Goal: Information Seeking & Learning: Learn about a topic

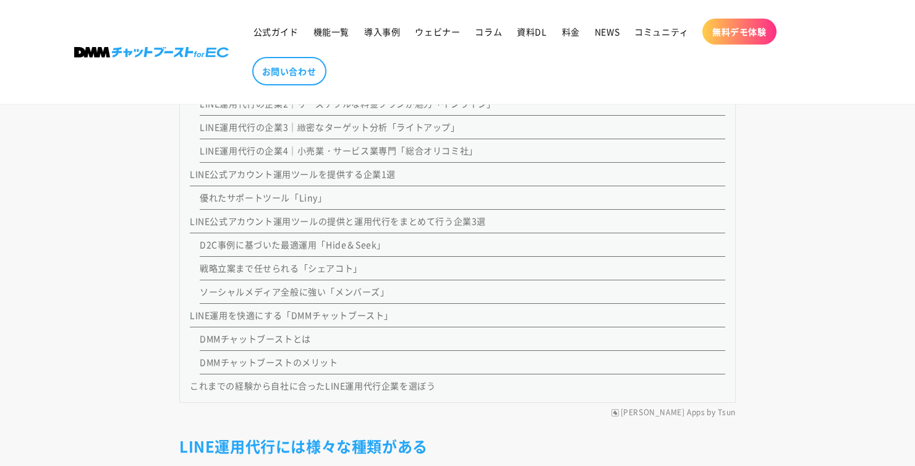
scroll to position [1302, 0]
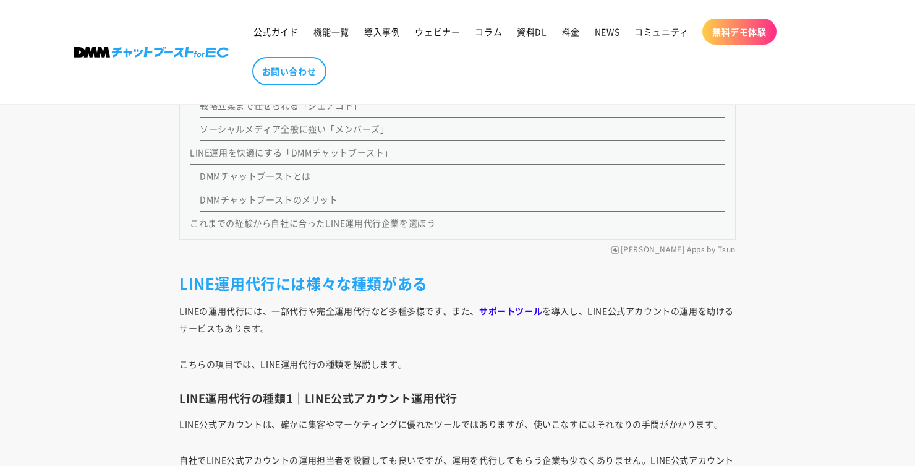
click at [266, 156] on link "LINE運用を快適にする「DMMチャットブースト」" at bounding box center [291, 152] width 203 height 12
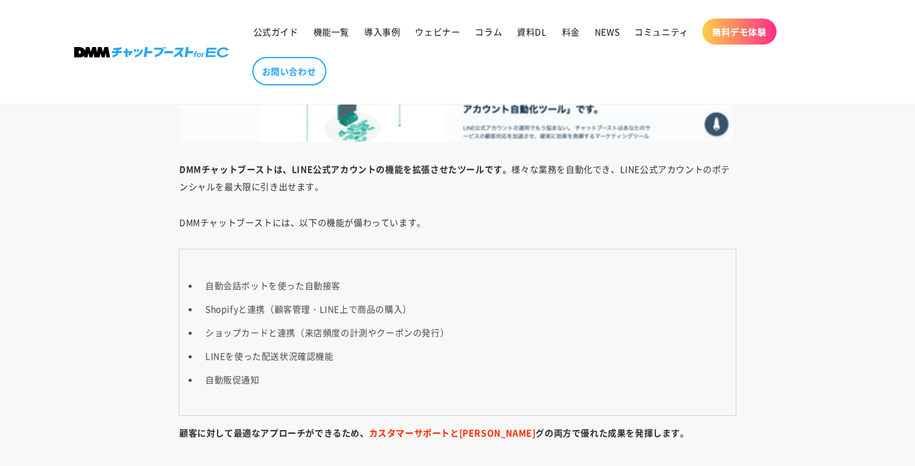
scroll to position [10709, 0]
drag, startPoint x: 241, startPoint y: 309, endPoint x: 447, endPoint y: 311, distance: 206.5
click at [447, 311] on li "Shopifyと連携（顧客管理・LINE上で商品の購入）" at bounding box center [463, 307] width 529 height 17
click at [509, 304] on li "Shopifyと連携（顧客管理・LINE上で商品の購入）" at bounding box center [463, 307] width 529 height 17
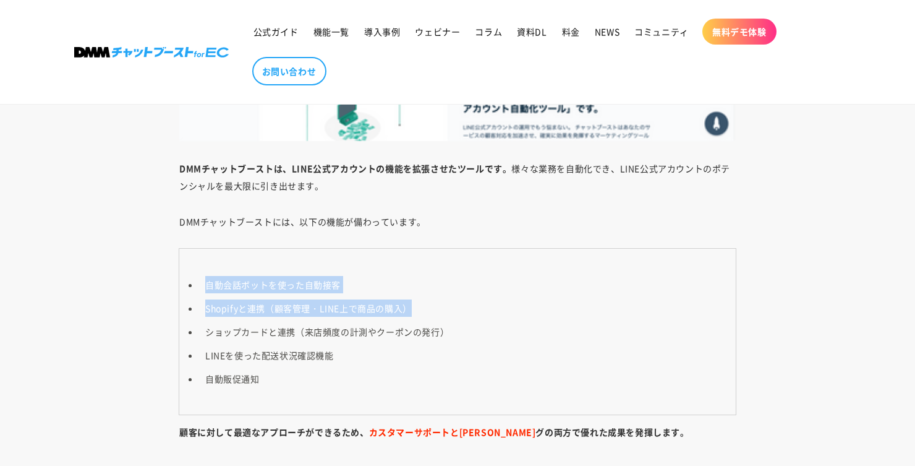
drag, startPoint x: 436, startPoint y: 307, endPoint x: 188, endPoint y: 286, distance: 248.8
click at [188, 286] on ul "自動会話ボットを使った自動接客 Shopifyと連携（顧客管理・LINE上で商品の購入） ショップカードと連携（来店頻度の計測やクーポンの発行） LINEを使…" at bounding box center [458, 331] width 542 height 111
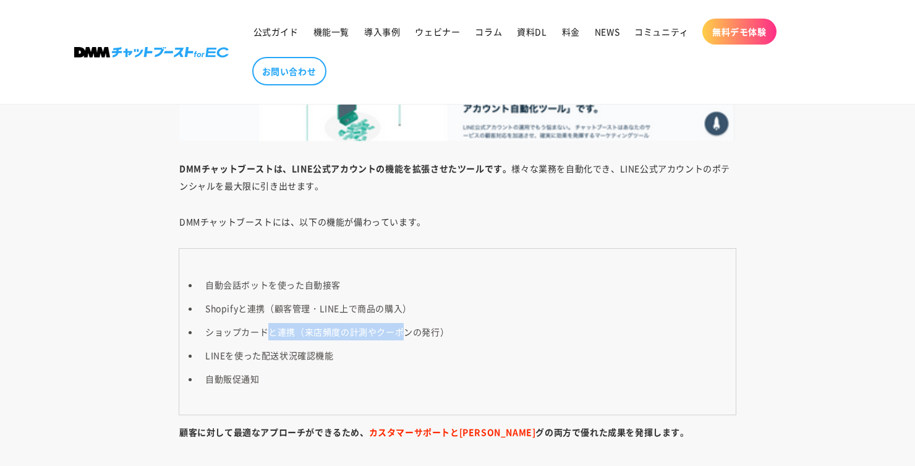
drag, startPoint x: 278, startPoint y: 329, endPoint x: 401, endPoint y: 333, distance: 123.1
click at [401, 333] on li "ショップカードと連携（来店頻度の計測やクーポンの発行）" at bounding box center [463, 331] width 529 height 17
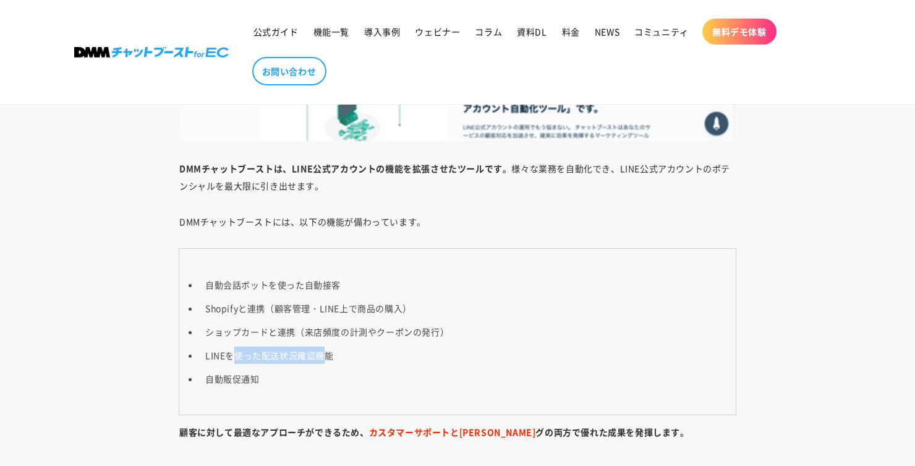
drag, startPoint x: 234, startPoint y: 355, endPoint x: 328, endPoint y: 356, distance: 94.6
click at [328, 356] on li "LINEを使った配送状況確認機能" at bounding box center [463, 354] width 529 height 17
click at [413, 361] on li "LINEを使った配送状況確認機能" at bounding box center [463, 354] width 529 height 17
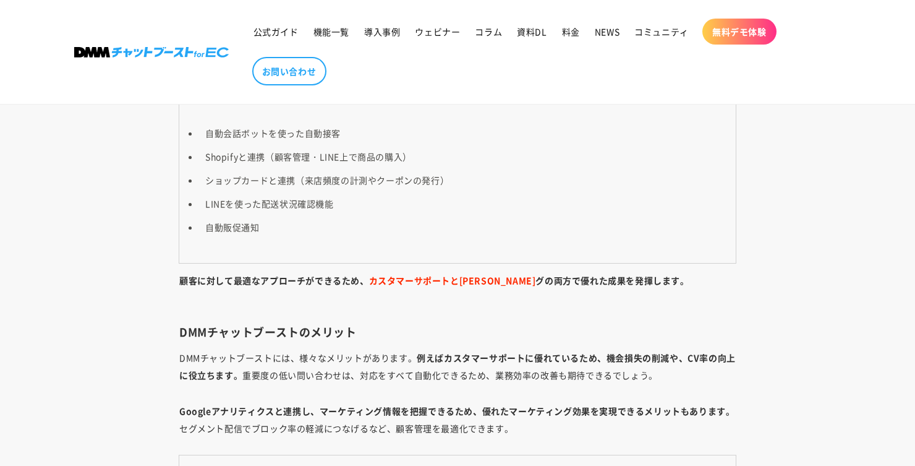
scroll to position [11018, 0]
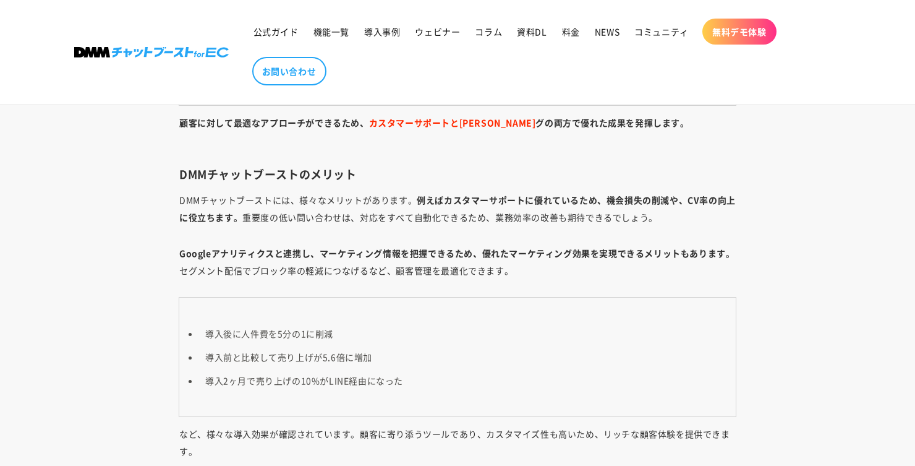
scroll to position [1464, 0]
